Goal: Communication & Community: Share content

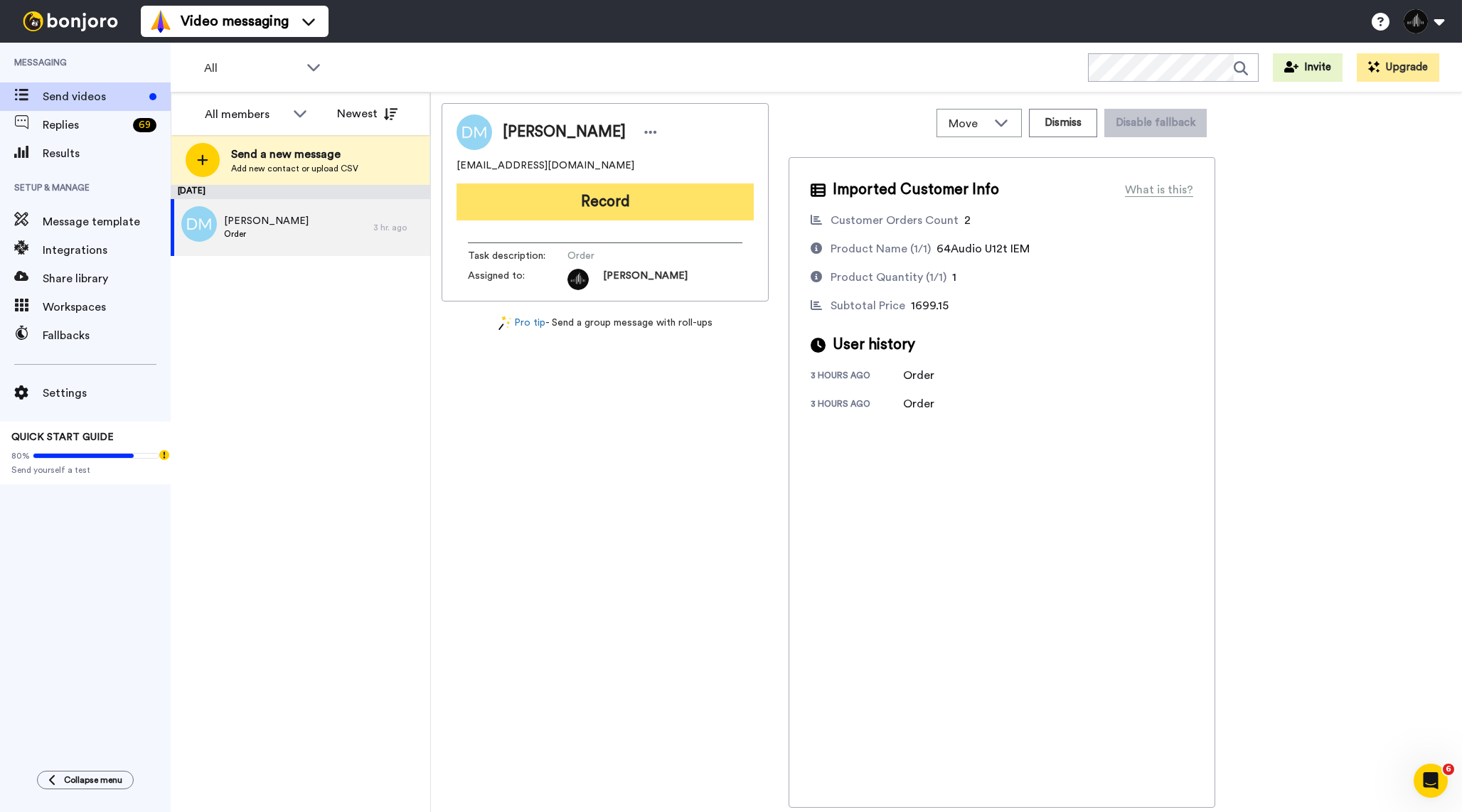
click at [686, 214] on button "Record" at bounding box center [605, 202] width 298 height 37
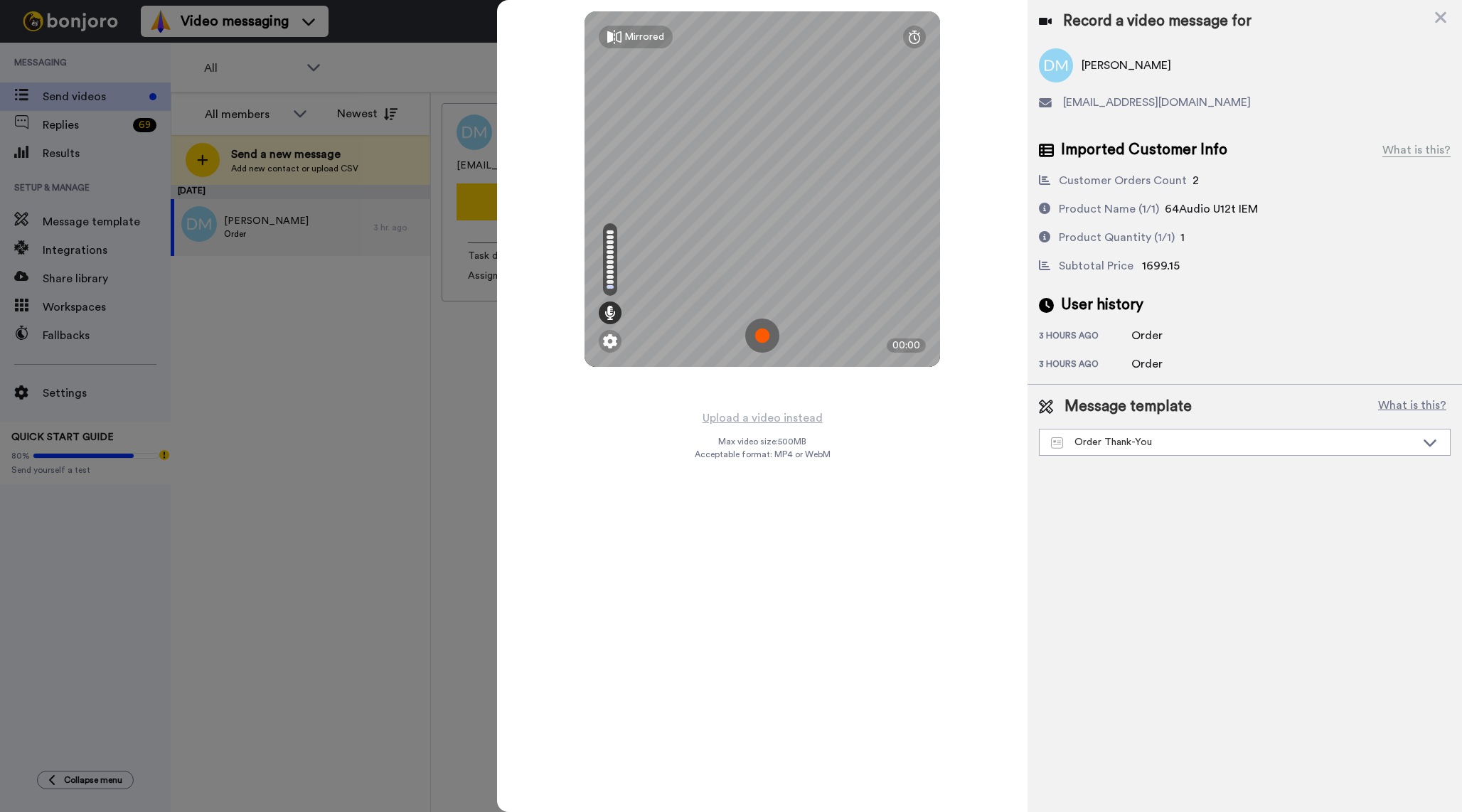
click at [765, 332] on img at bounding box center [762, 335] width 34 height 34
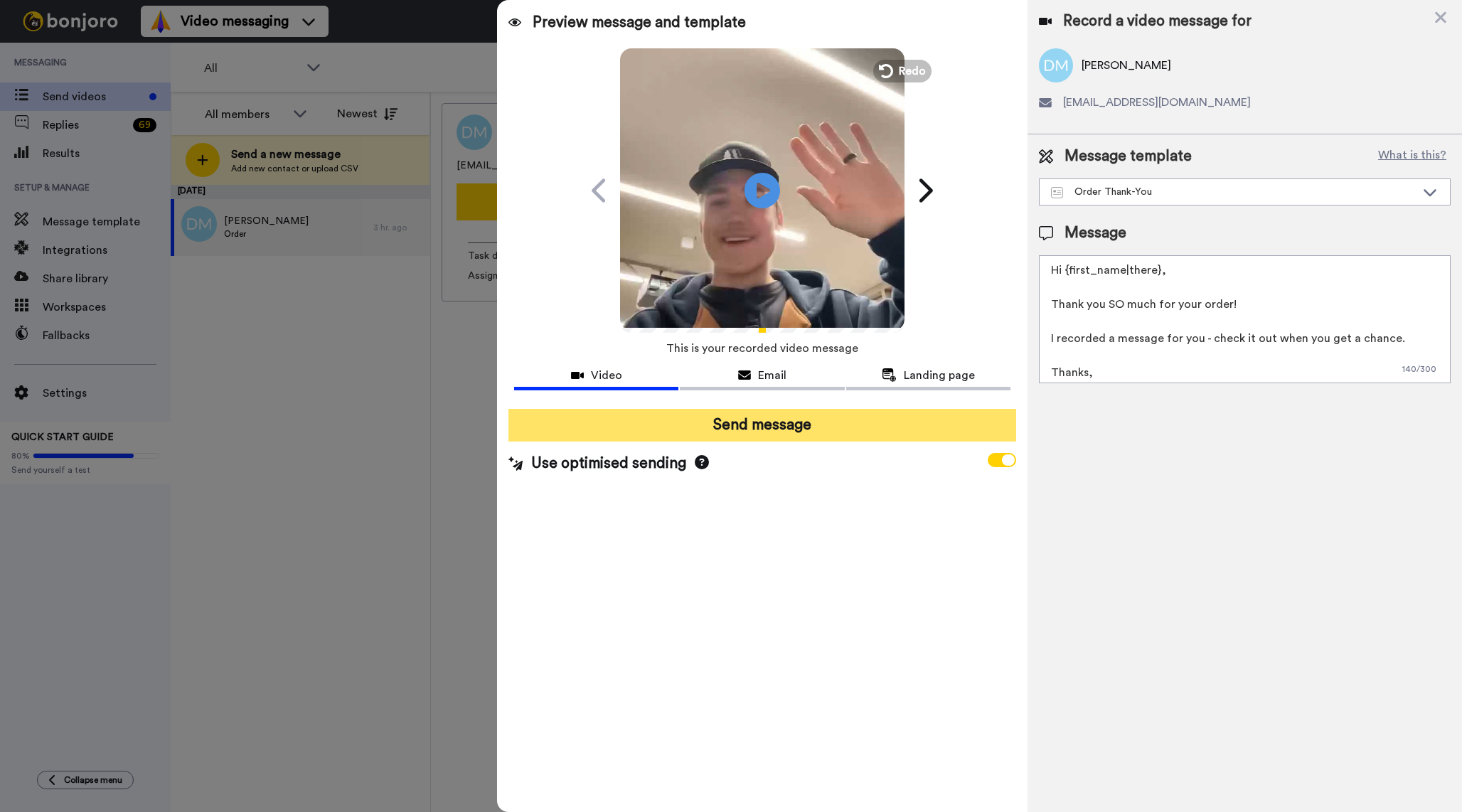
click at [748, 432] on button "Send message" at bounding box center [762, 425] width 507 height 33
